Goal: Information Seeking & Learning: Check status

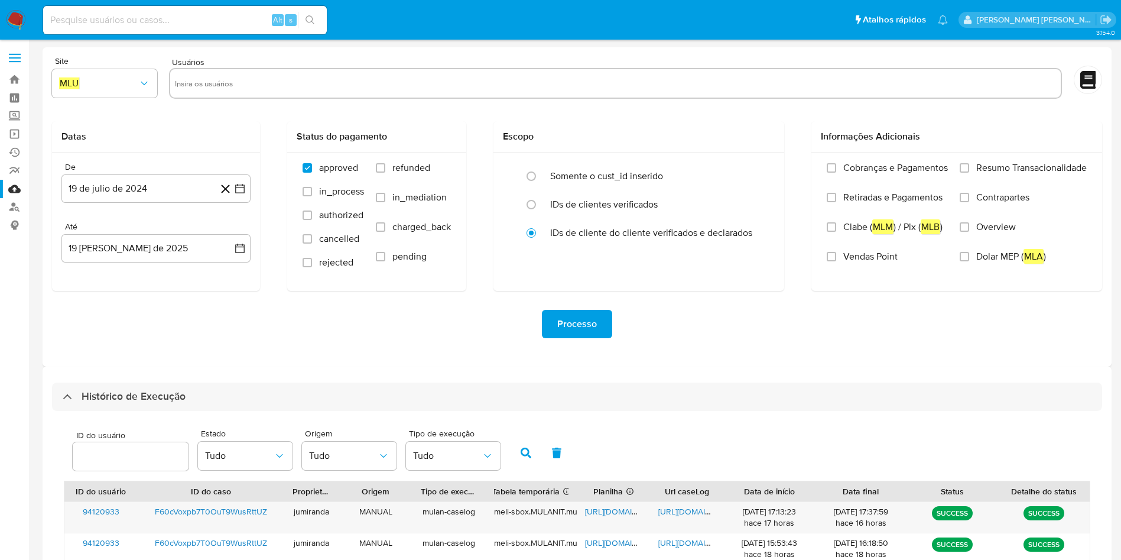
select select "10"
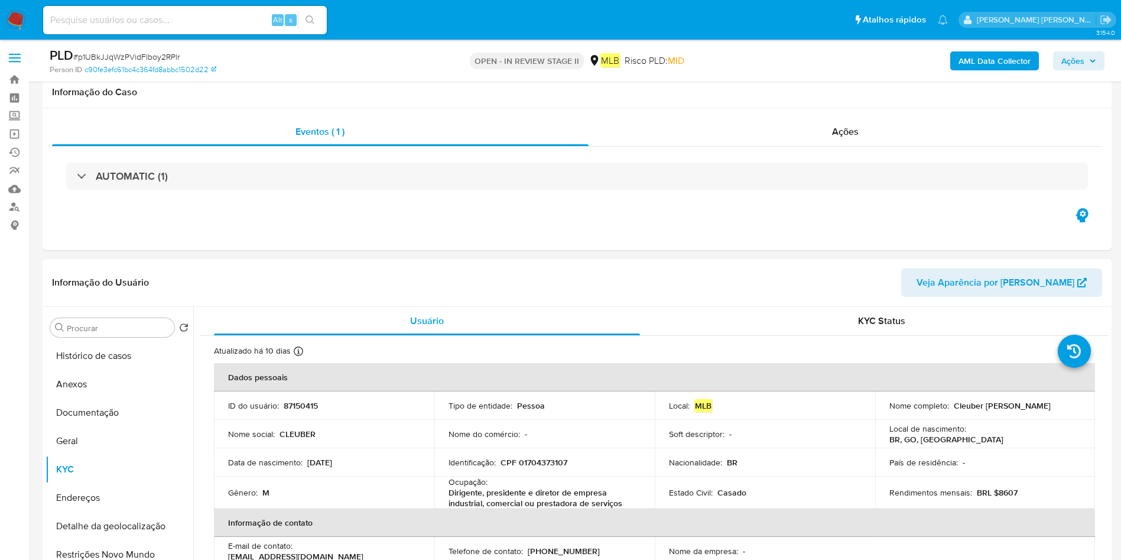
select select "10"
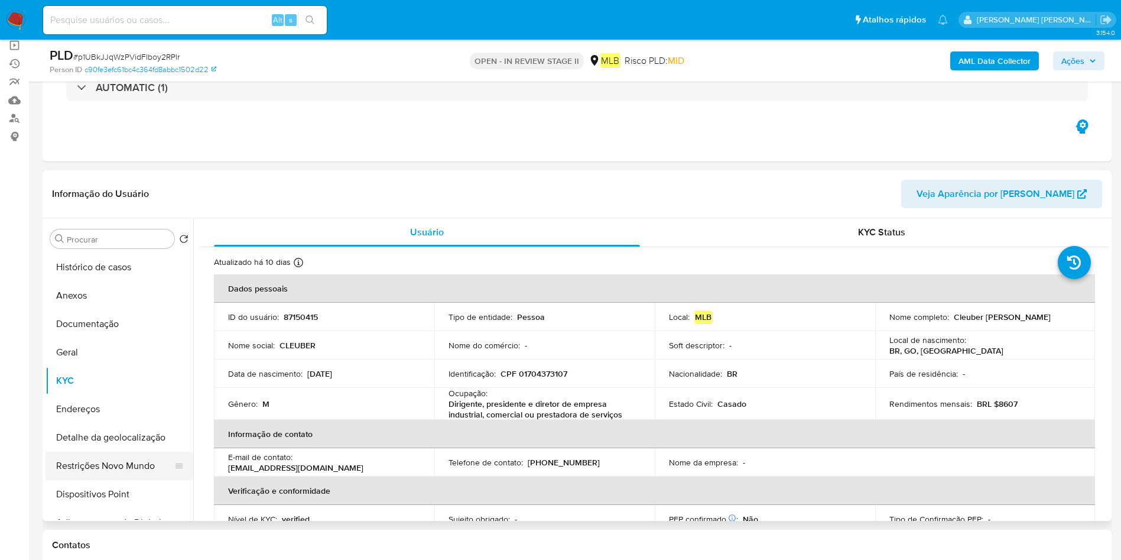
click at [87, 467] on button "Restrições Novo Mundo" at bounding box center [115, 465] width 138 height 28
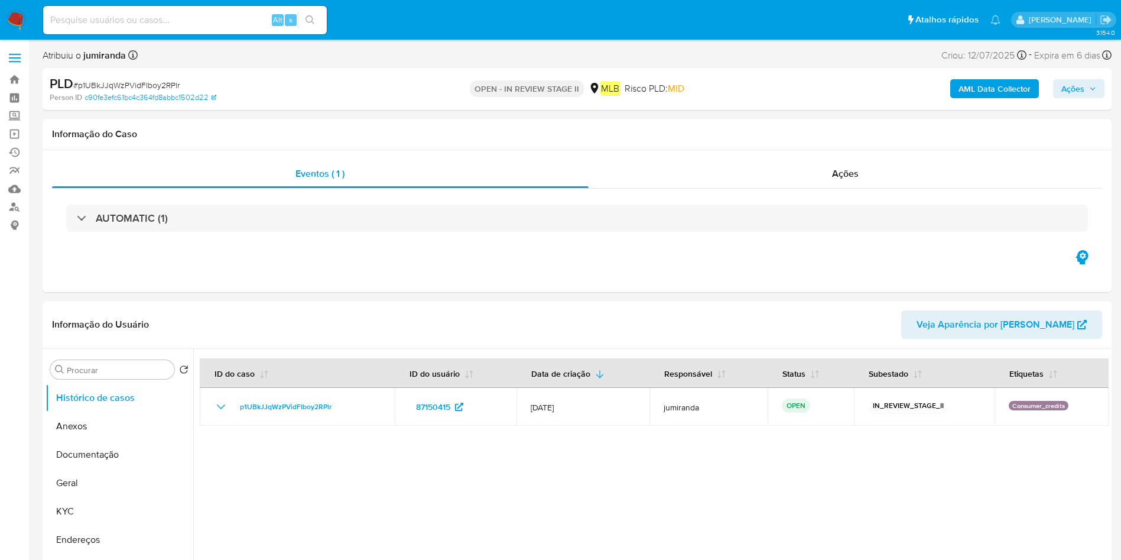
select select "10"
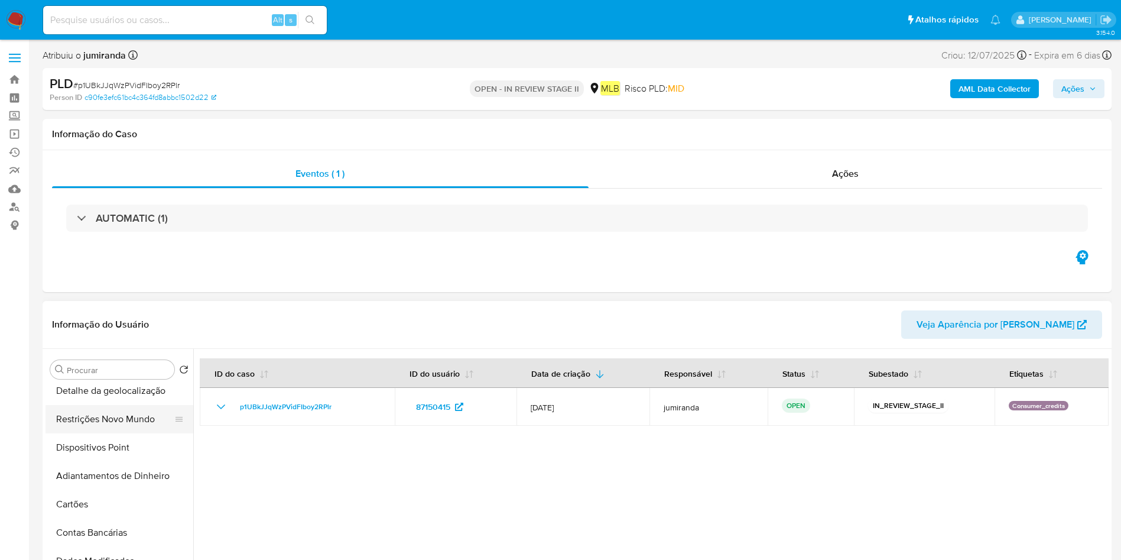
click at [113, 406] on button "Restrições Novo Mundo" at bounding box center [115, 419] width 138 height 28
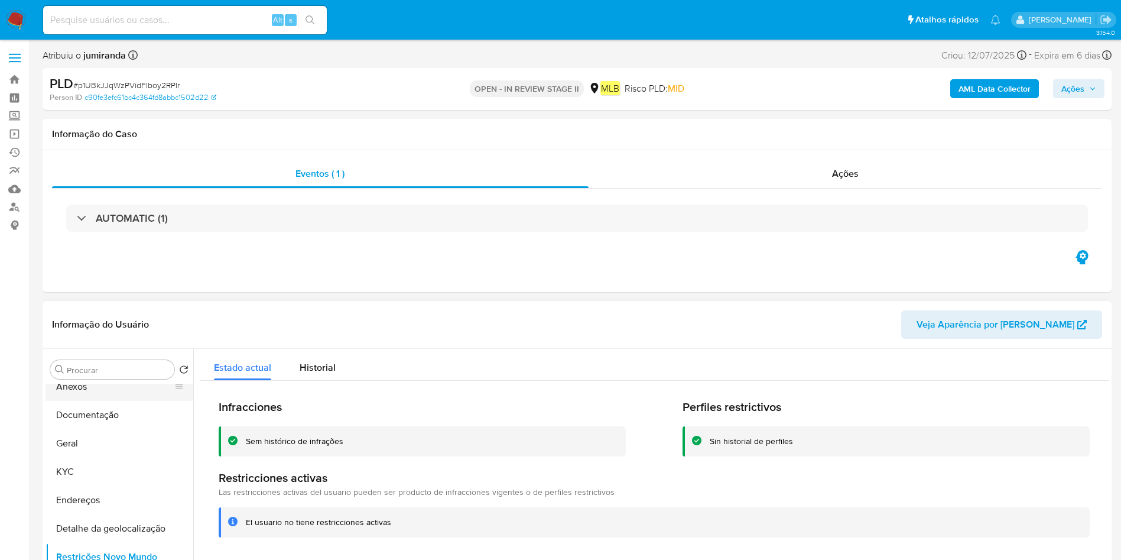
scroll to position [0, 0]
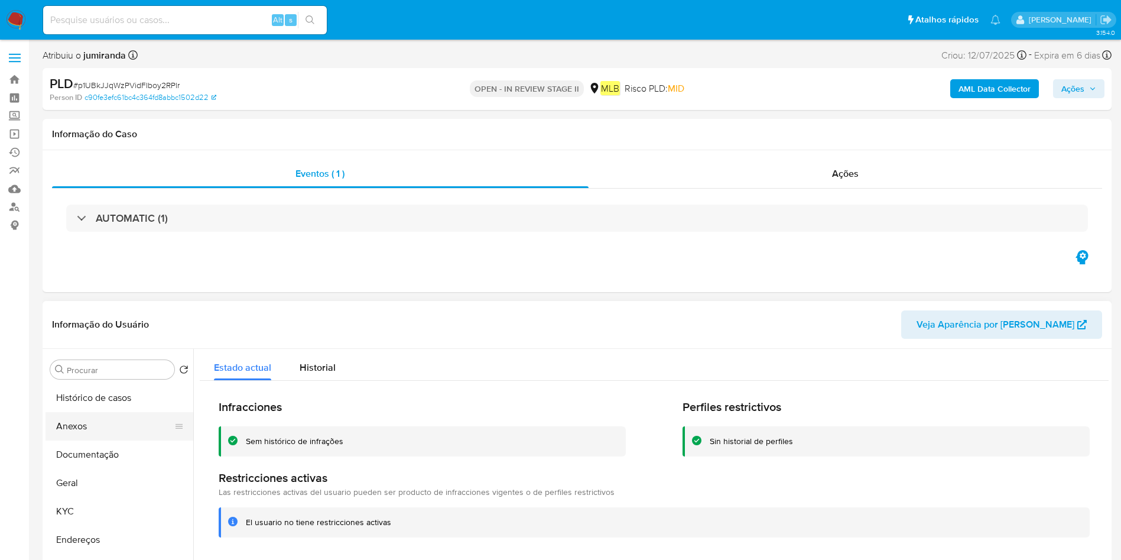
click at [87, 450] on button "Documentação" at bounding box center [120, 454] width 148 height 28
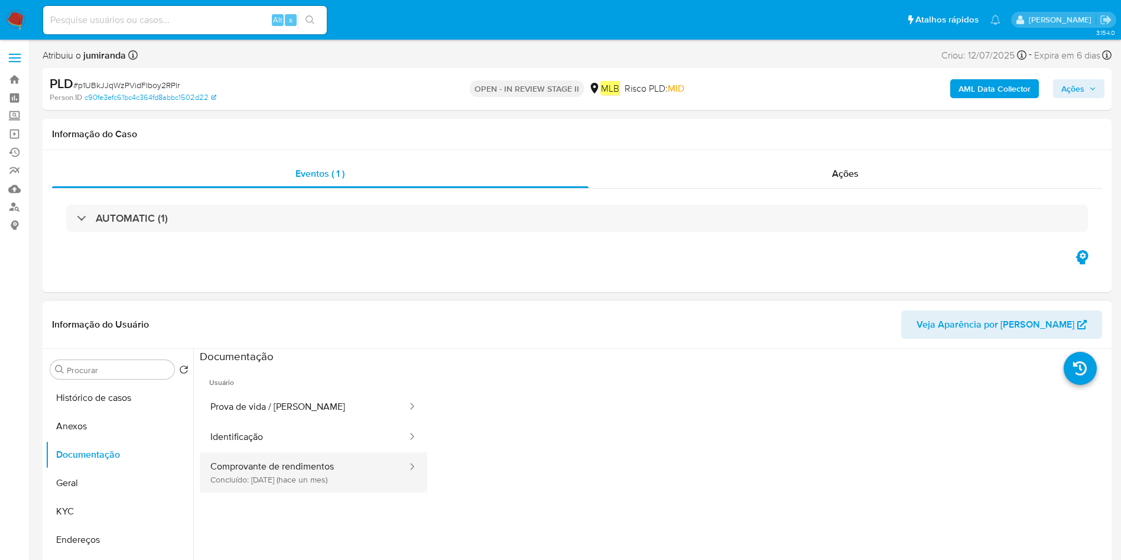
click at [311, 483] on button "Comprovante de rendimentos Concluído: 18/07/2025 (hace un mes)" at bounding box center [304, 472] width 209 height 40
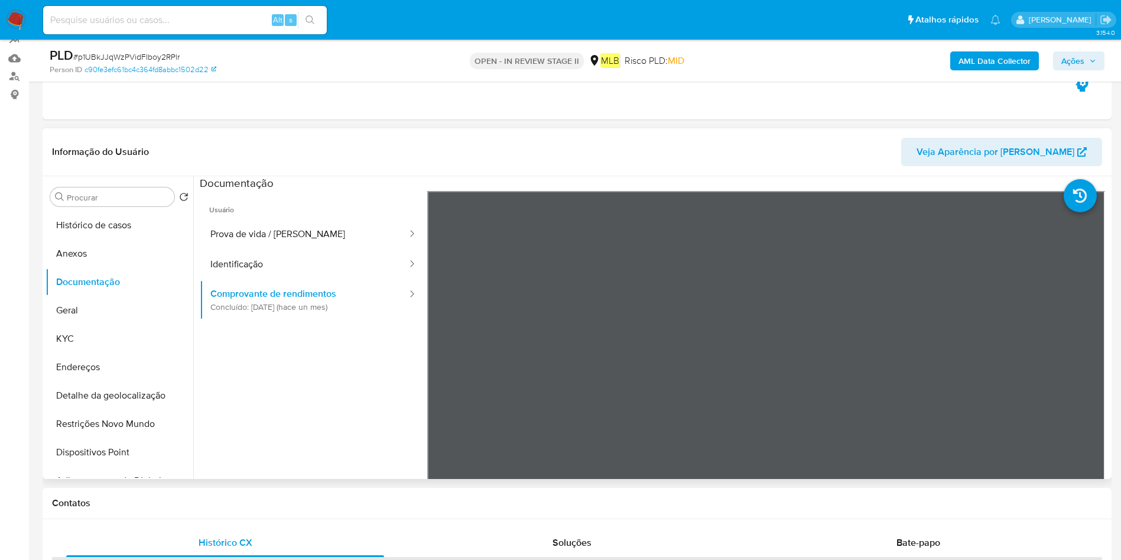
scroll to position [177, 0]
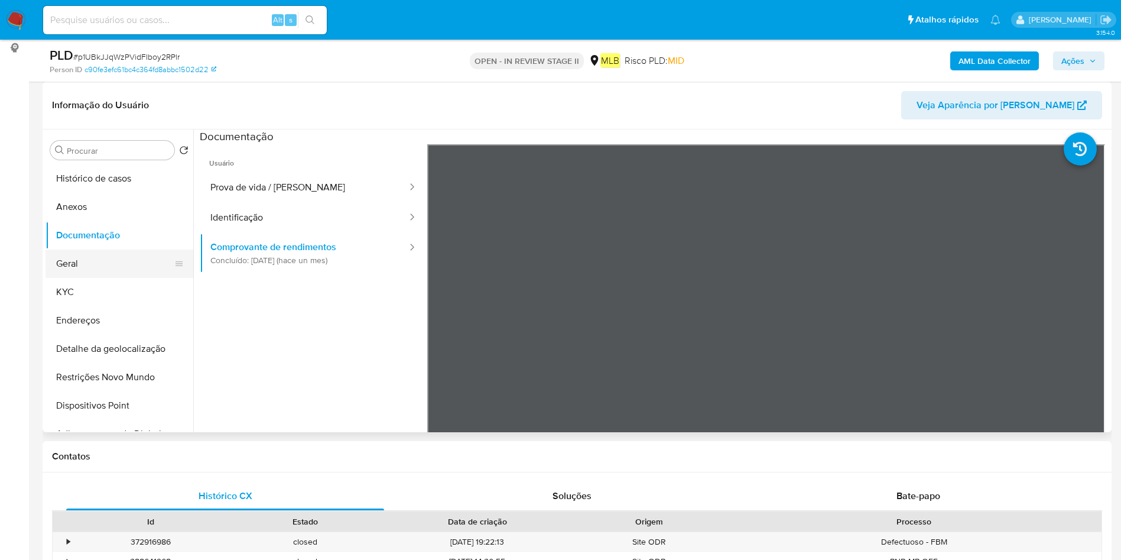
click at [100, 257] on button "Geral" at bounding box center [115, 263] width 138 height 28
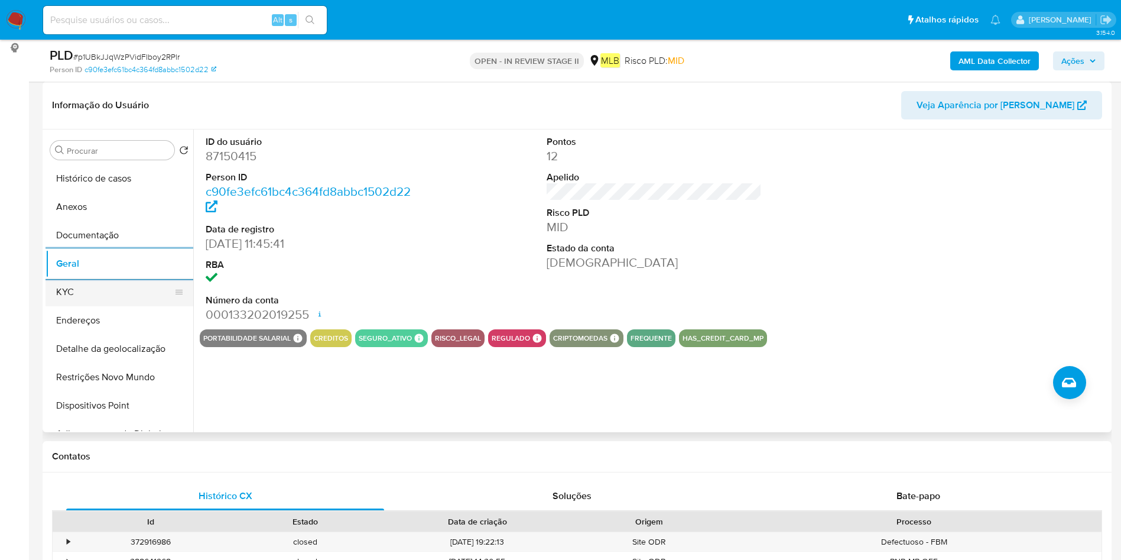
click at [111, 303] on button "KYC" at bounding box center [115, 292] width 138 height 28
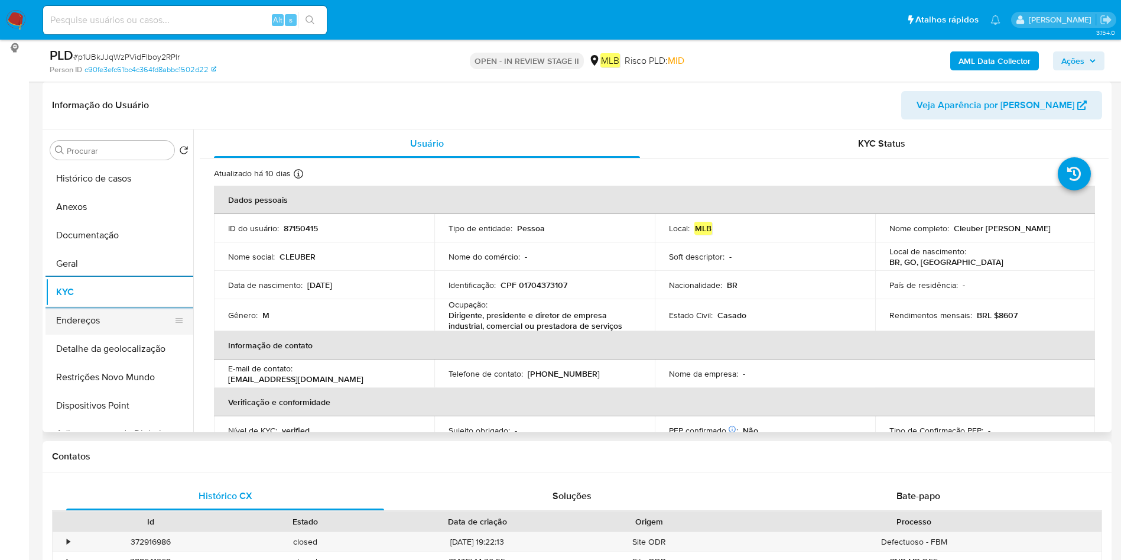
click at [136, 321] on button "Endereços" at bounding box center [115, 320] width 138 height 28
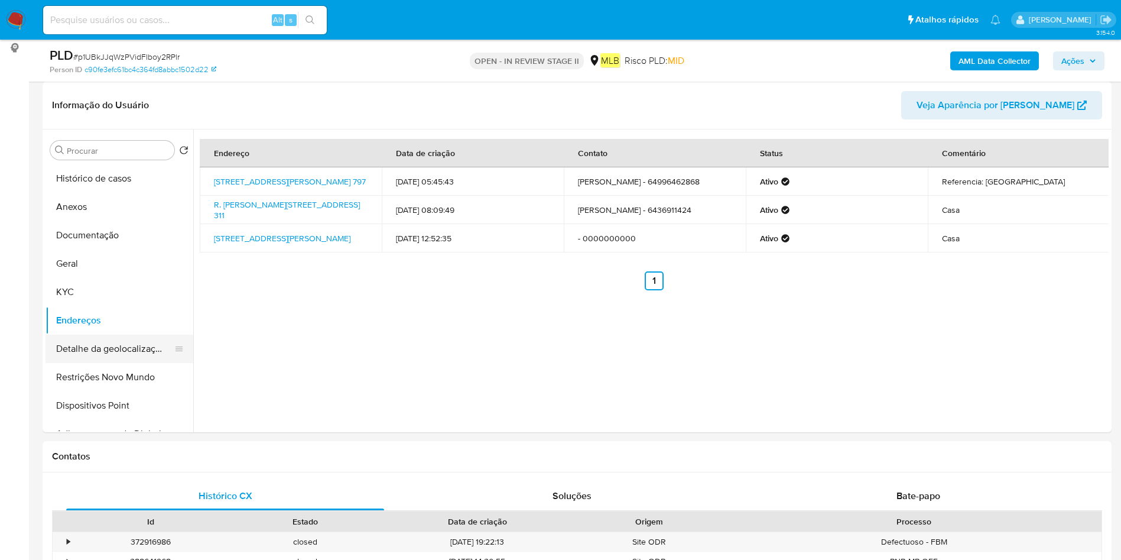
click at [82, 342] on button "Detalhe da geolocalização" at bounding box center [115, 348] width 138 height 28
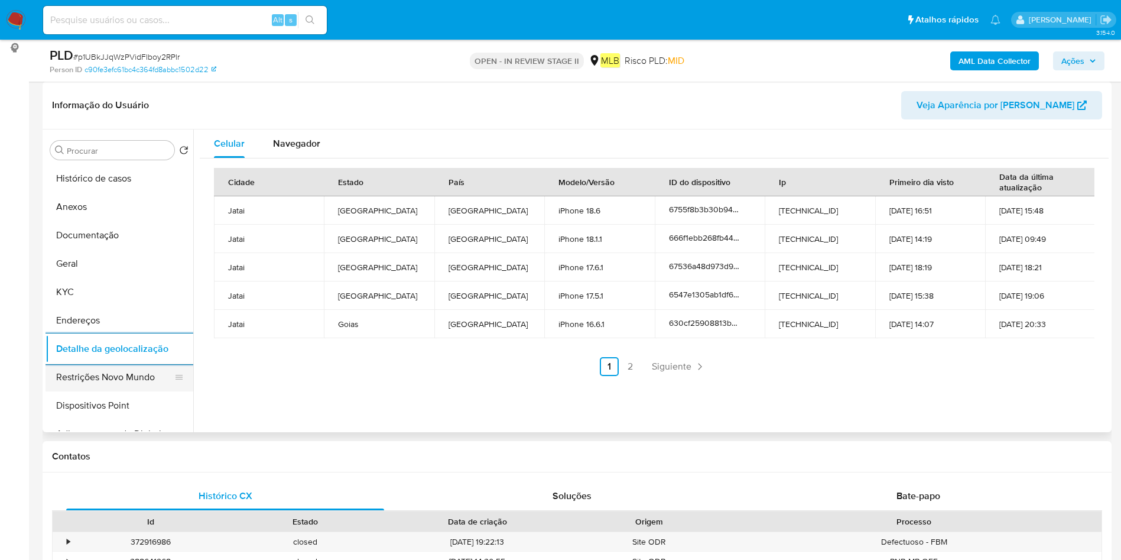
click at [88, 363] on button "Restrições Novo Mundo" at bounding box center [115, 377] width 138 height 28
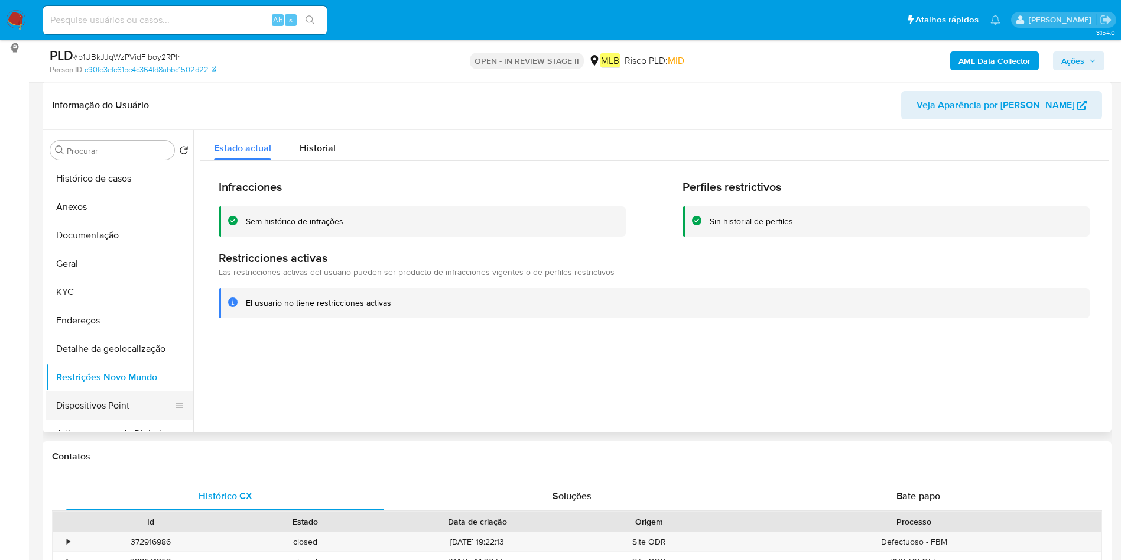
click at [80, 399] on button "Dispositivos Point" at bounding box center [115, 405] width 138 height 28
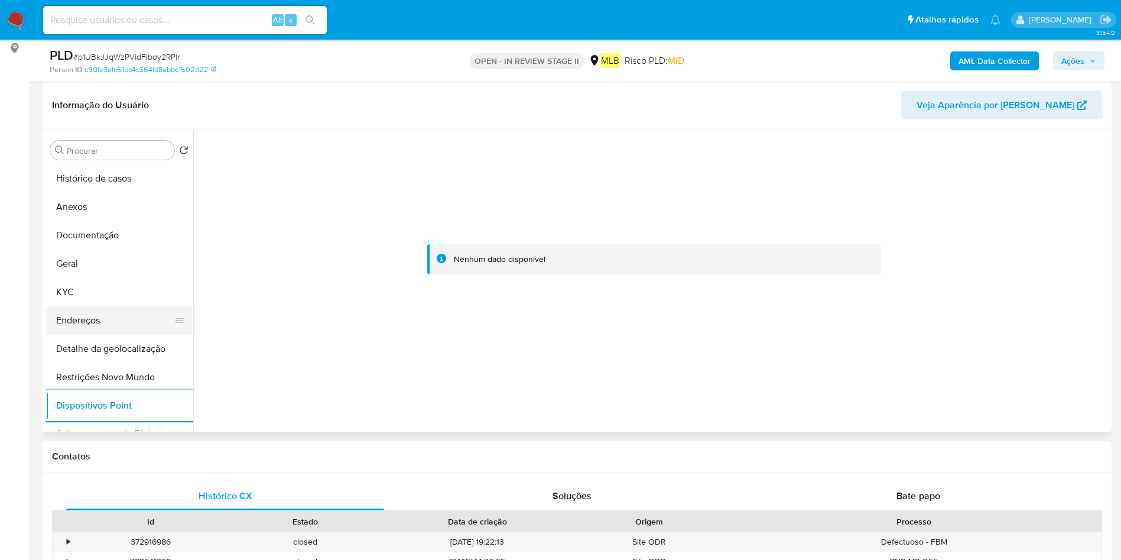
click at [87, 306] on button "Endereços" at bounding box center [115, 320] width 138 height 28
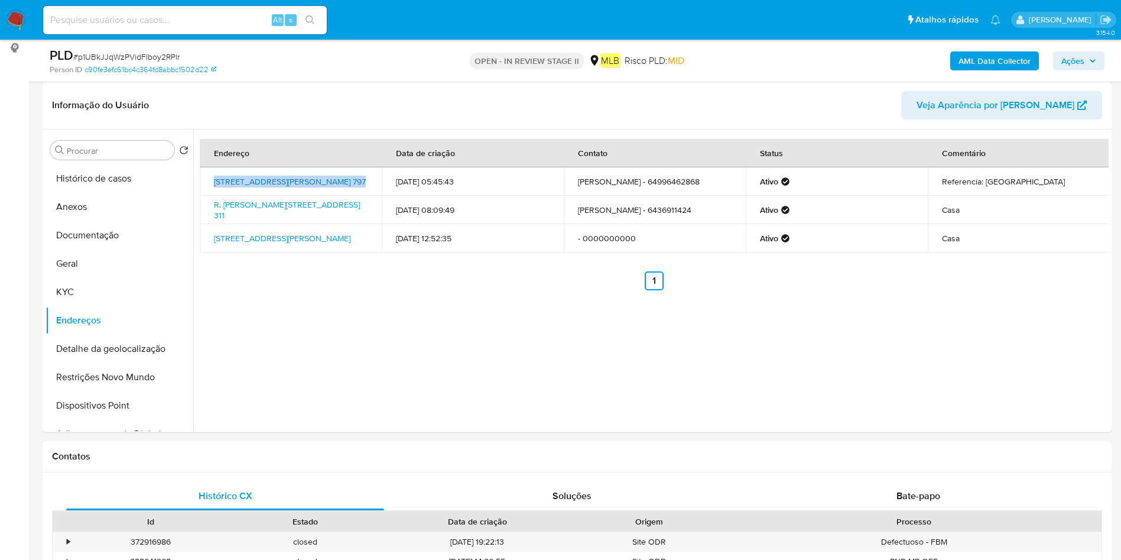
drag, startPoint x: 213, startPoint y: 170, endPoint x: 345, endPoint y: 176, distance: 131.3
click at [345, 176] on td "Avenida César De Almeida Melo 797, Jataí, Goiás, 75806782, Brasil 797" at bounding box center [291, 181] width 182 height 28
copy link "Avenida César De Almeida Melo 797"
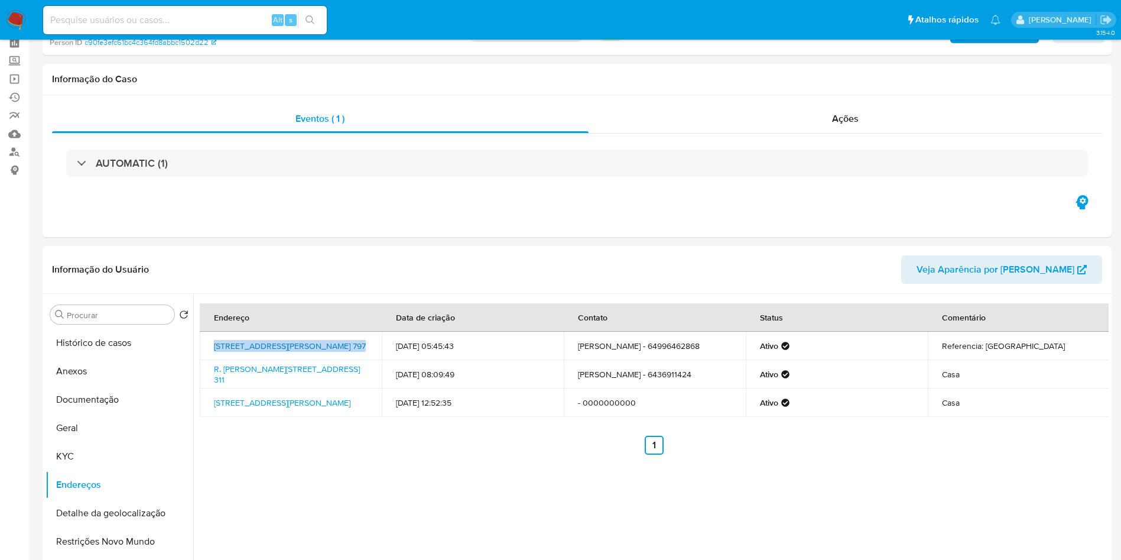
scroll to position [0, 0]
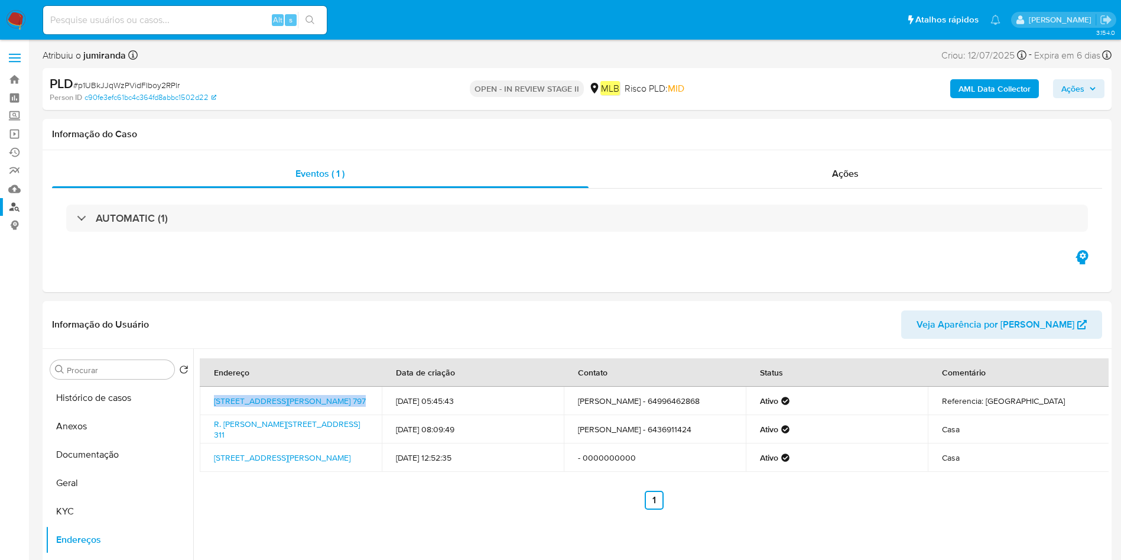
click at [18, 205] on link "Localizador de pessoas" at bounding box center [70, 207] width 141 height 18
click at [140, 94] on link "c90fe3efc61bc4c364fd8abbc1502d22" at bounding box center [151, 97] width 132 height 11
click at [170, 96] on link "c90fe3efc61bc4c364fd8abbc1502d22" at bounding box center [151, 97] width 132 height 11
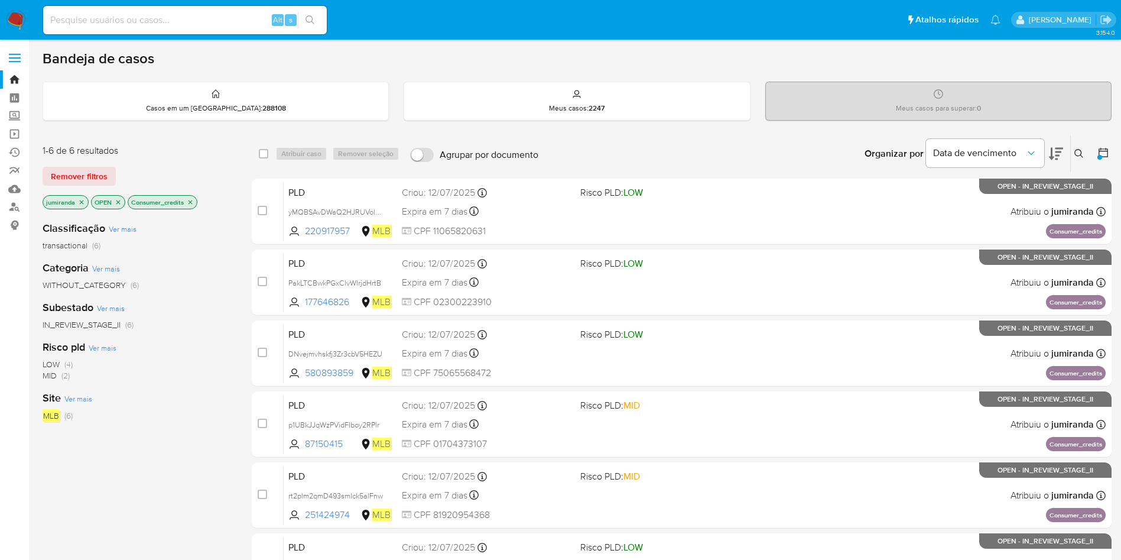
click at [194, 199] on icon "close-filter" at bounding box center [190, 202] width 7 height 7
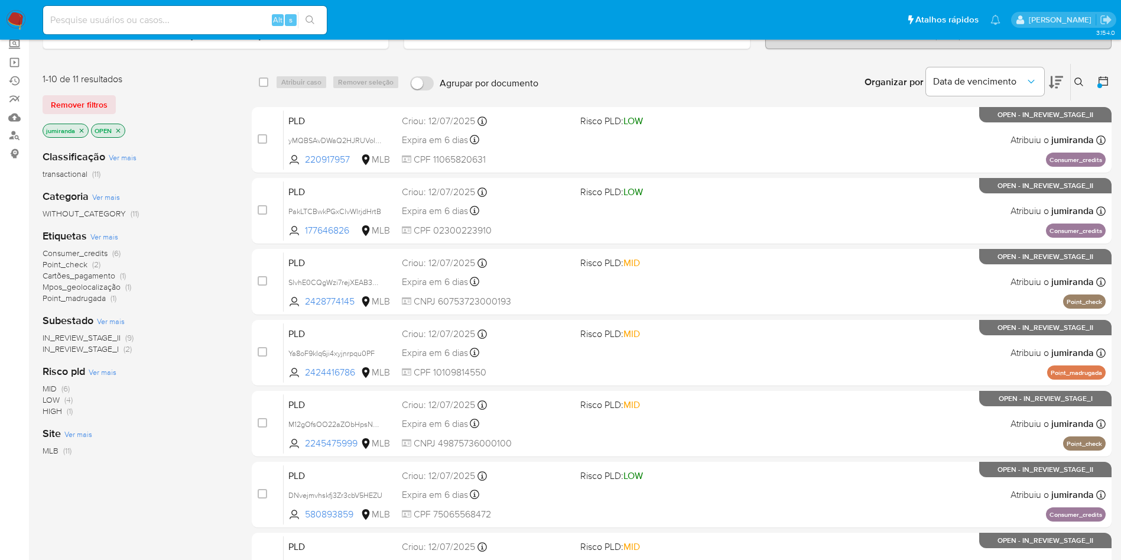
scroll to position [89, 0]
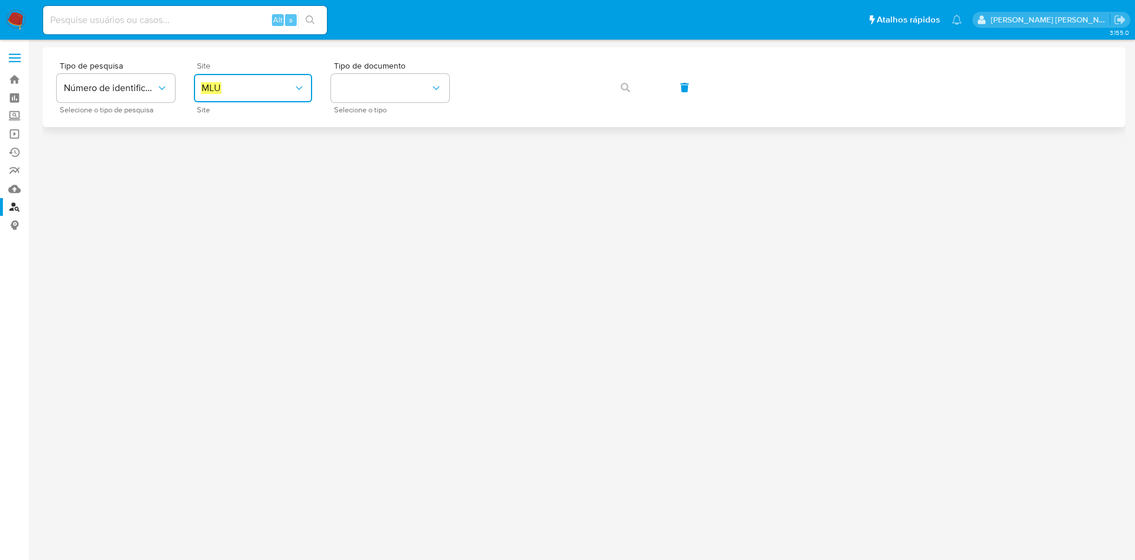
click at [229, 83] on span "MLU" at bounding box center [247, 88] width 92 height 12
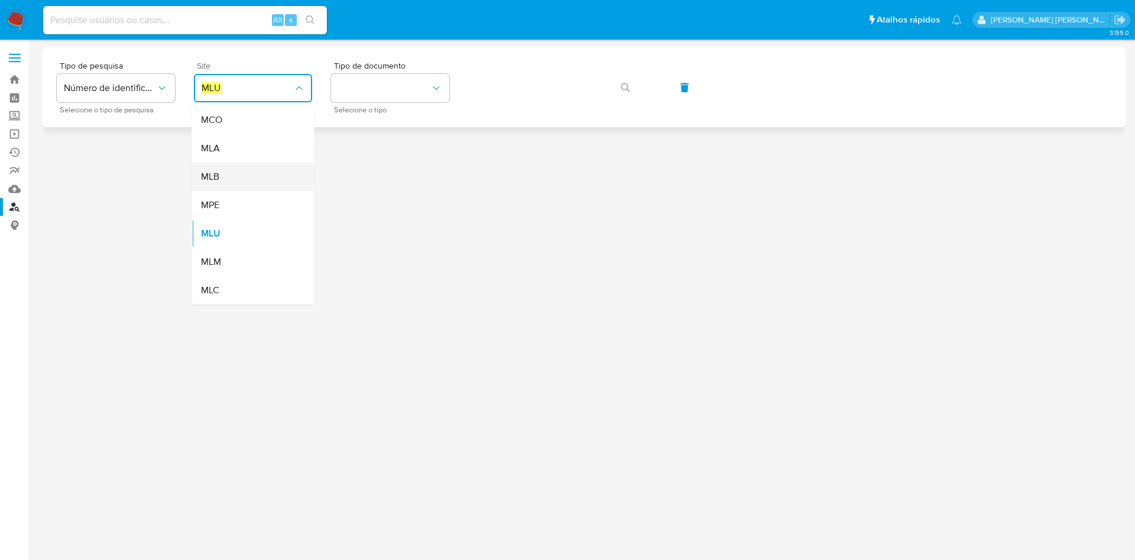
click at [294, 175] on div "MLB" at bounding box center [249, 177] width 97 height 28
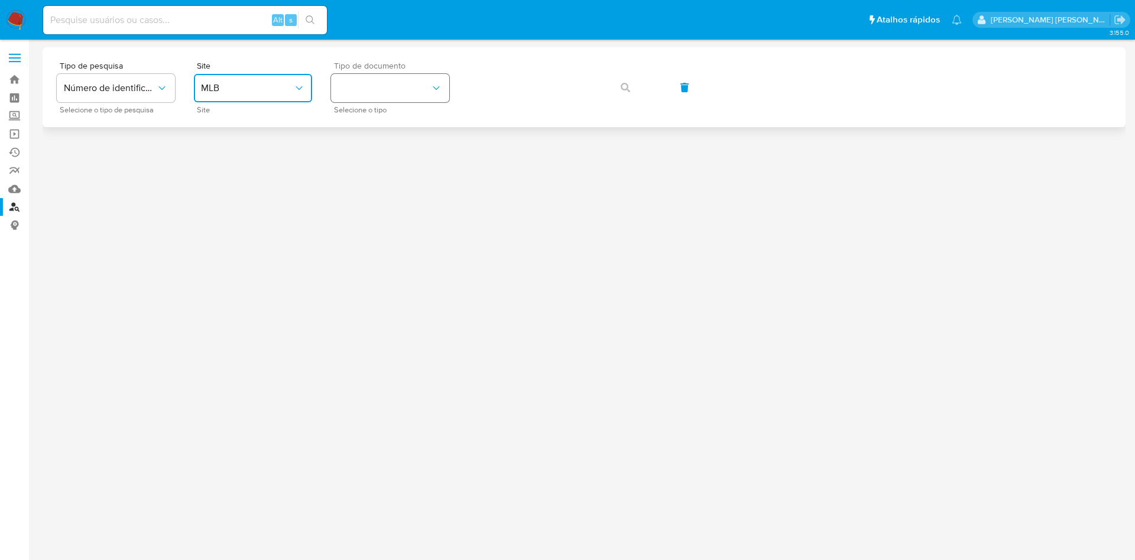
click at [402, 94] on button "identificationType" at bounding box center [390, 88] width 118 height 28
click at [397, 159] on div "CPF CPF" at bounding box center [386, 166] width 97 height 40
click at [618, 91] on button "button" at bounding box center [625, 87] width 40 height 28
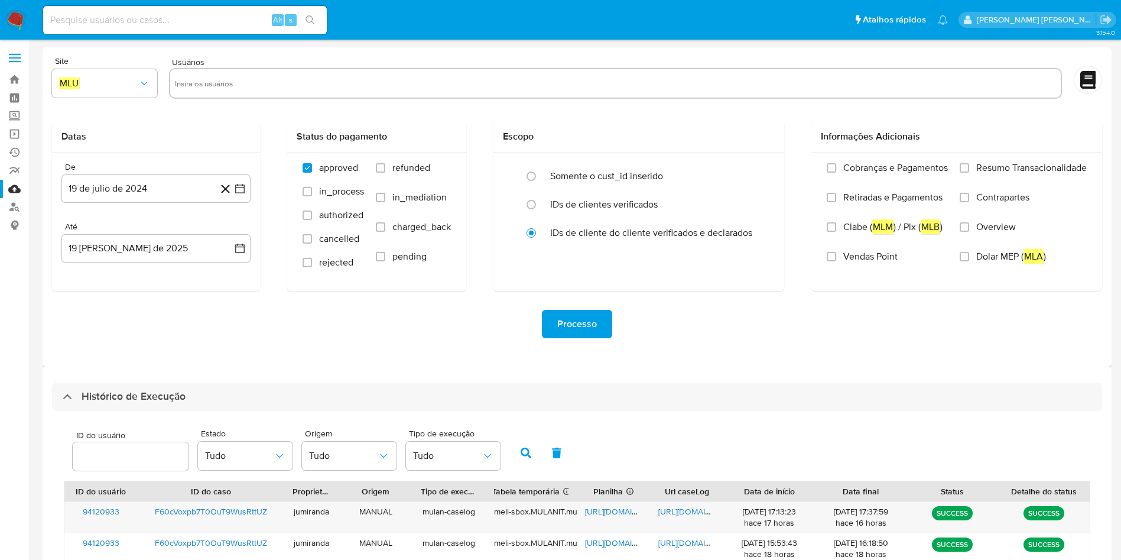
select select "10"
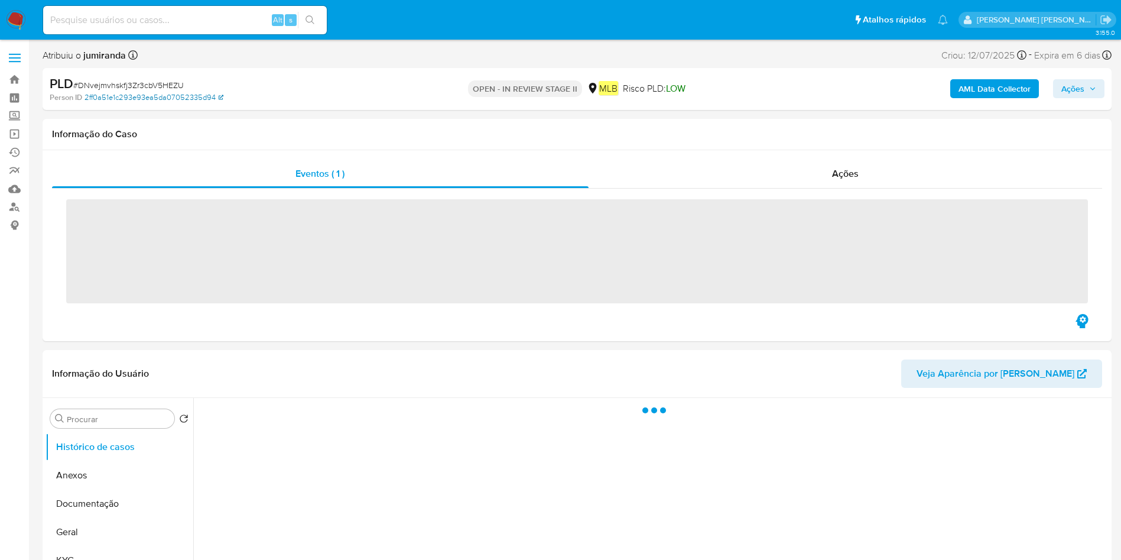
click at [155, 94] on link "2ff0a51e1c293e93ea5da07052335d94" at bounding box center [154, 97] width 139 height 11
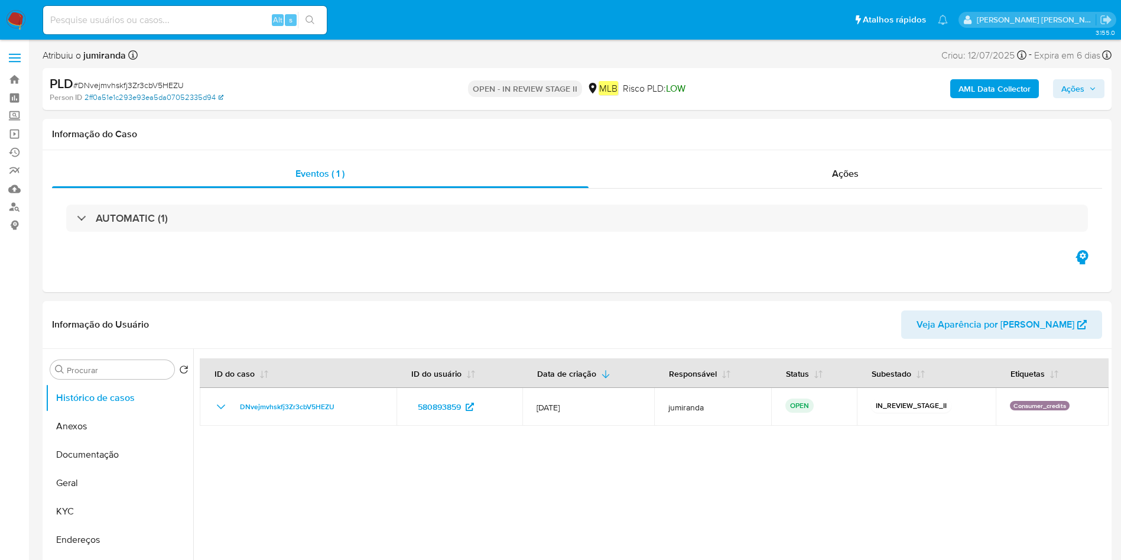
select select "10"
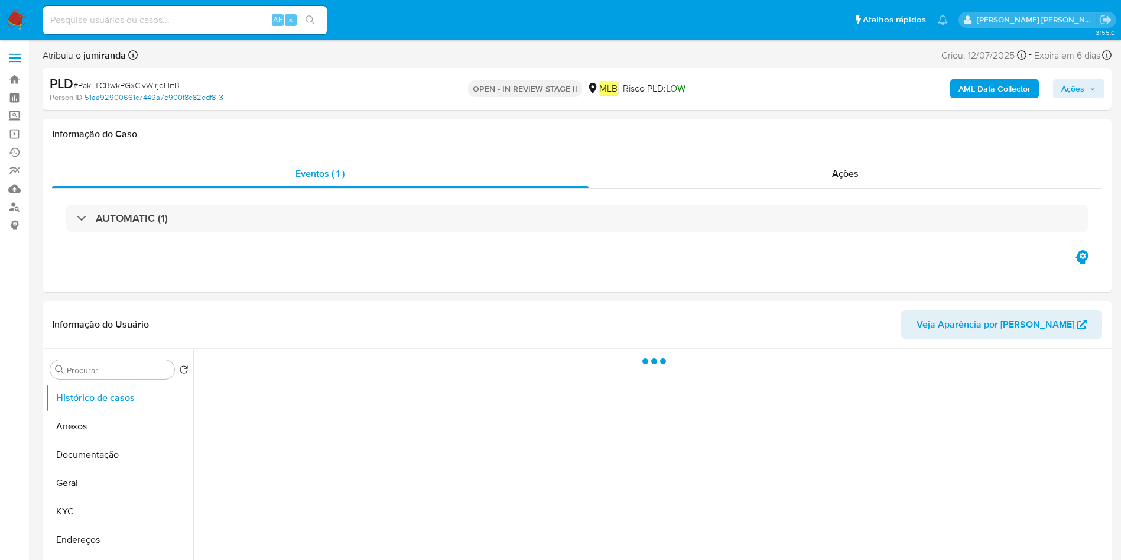
click at [187, 94] on link "51aa92900661c7449a7e900f8e82edf8" at bounding box center [154, 97] width 139 height 11
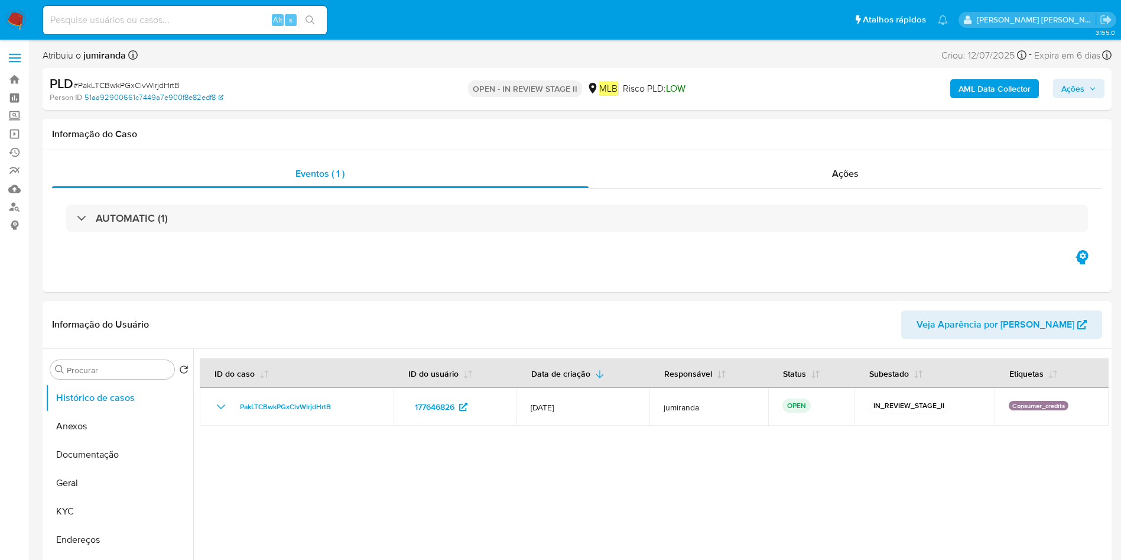
select select "10"
click at [197, 96] on link "51aa92900661c7449a7e900f8e82edf8" at bounding box center [154, 97] width 139 height 11
